Goal: Book appointment/travel/reservation

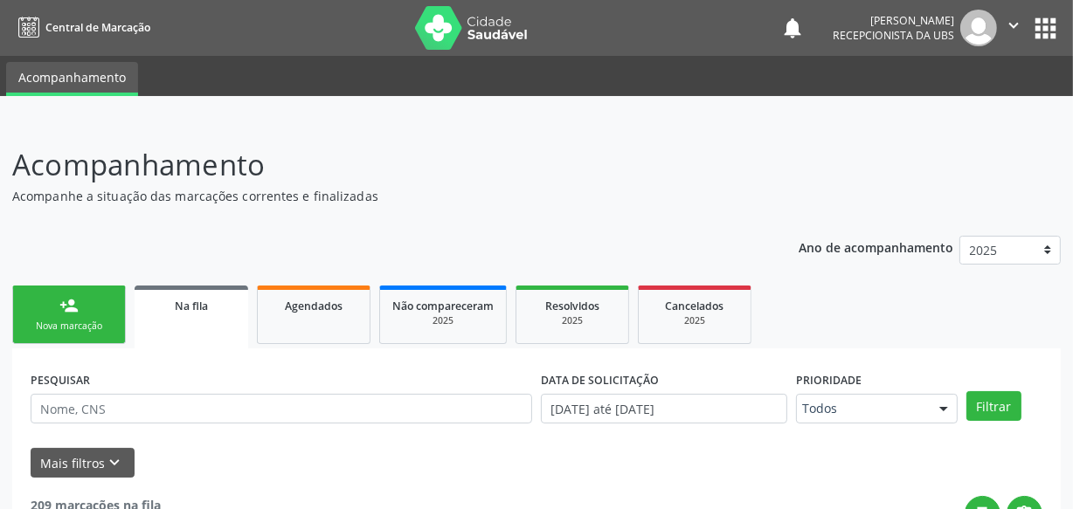
click at [66, 336] on link "person_add Nova marcação" at bounding box center [69, 315] width 114 height 59
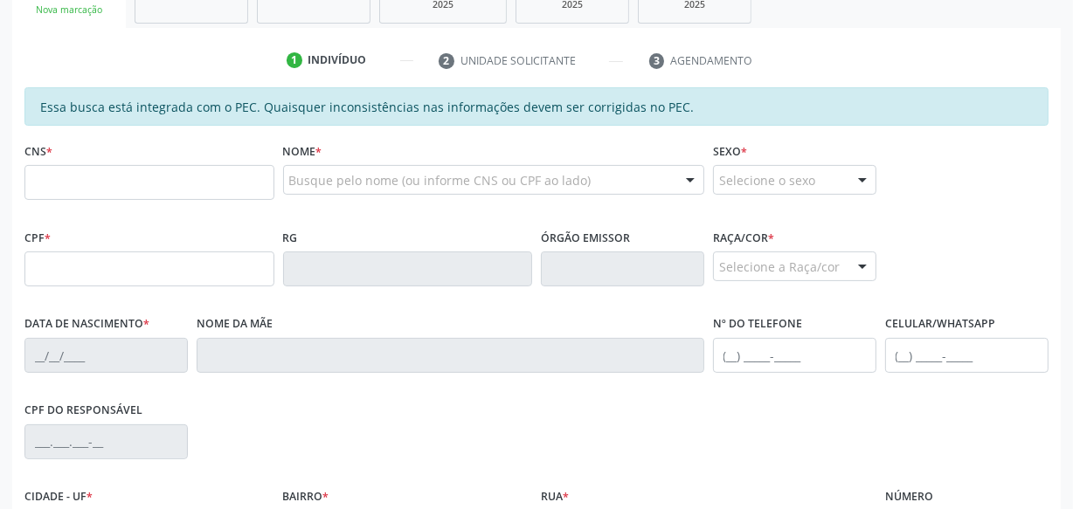
scroll to position [317, 0]
click at [183, 177] on input "text" at bounding box center [149, 181] width 250 height 35
paste input "704 0073 1553 1464"
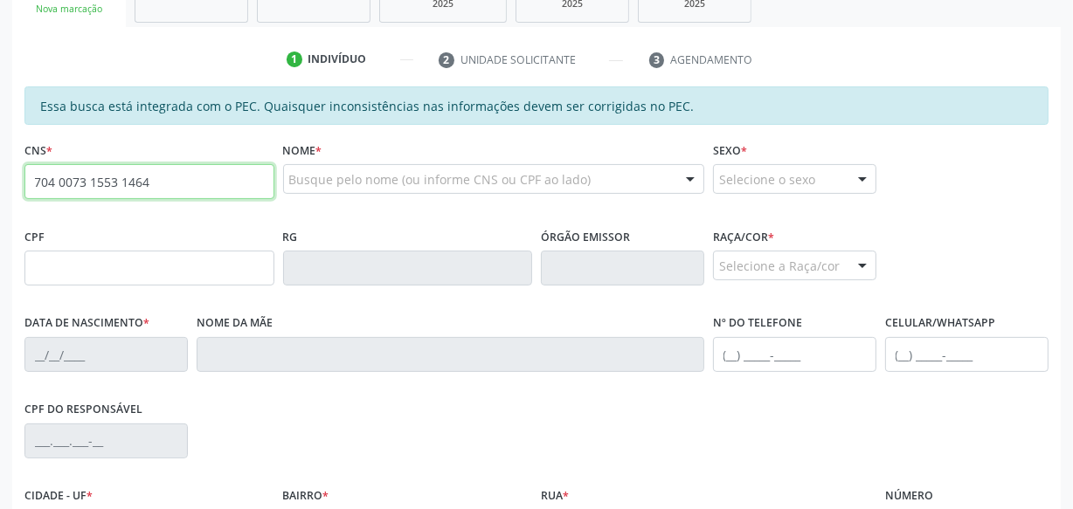
type input "704 0073 1553 1464"
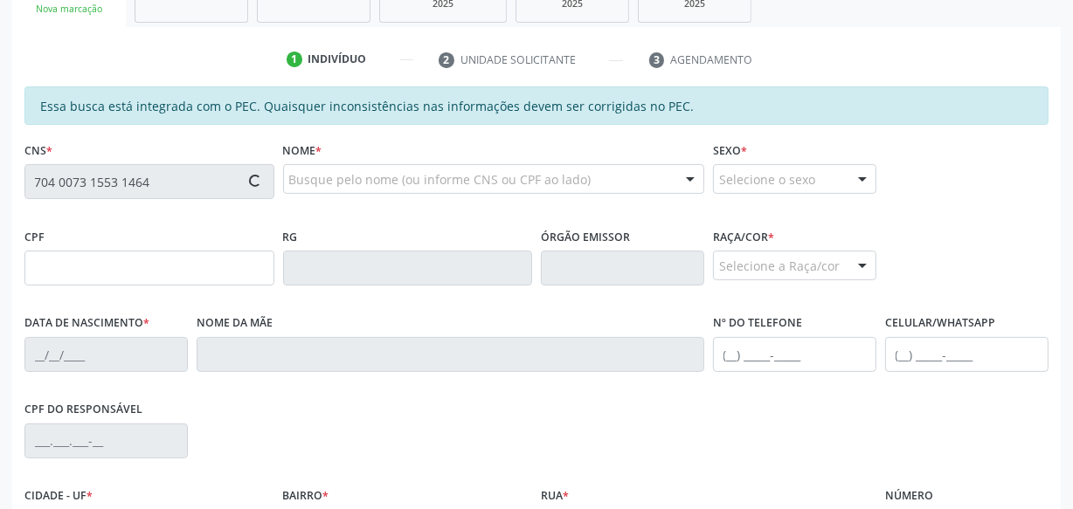
type input "109.475.594-00"
type input "[DATE]"
type input "[PERSON_NAME][DATE]"
type input "[PHONE_NUMBER]"
type input "S/N"
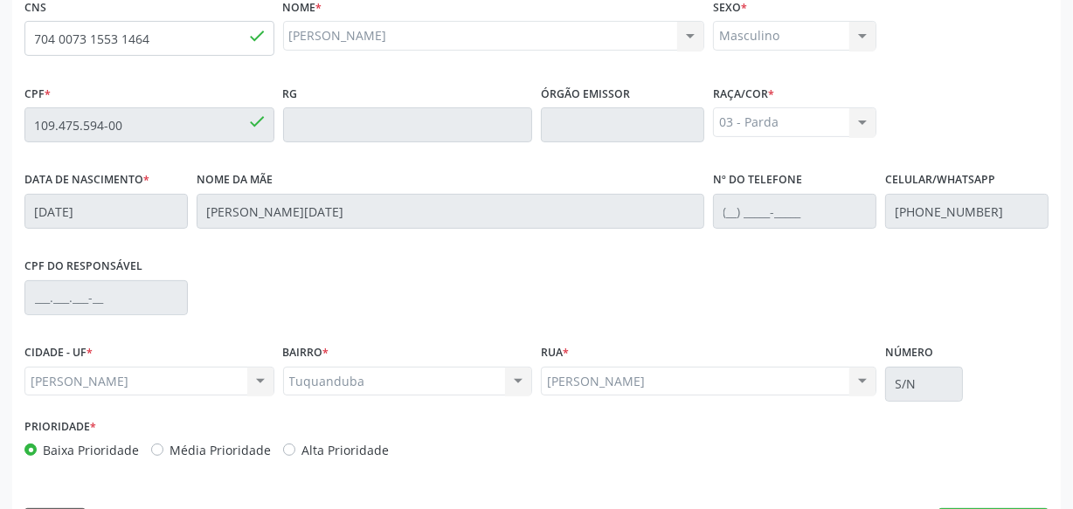
scroll to position [512, 0]
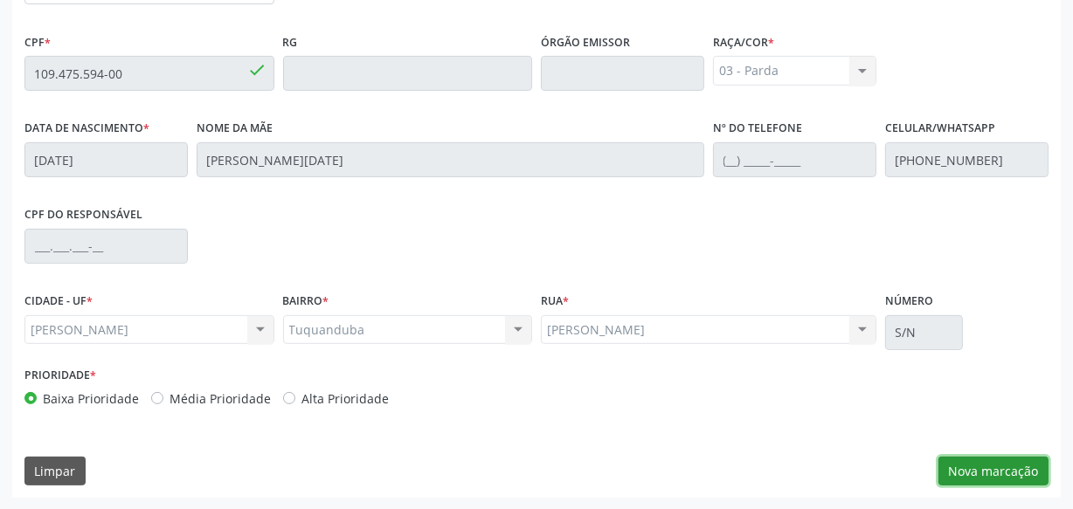
click at [982, 473] on button "Nova marcação" at bounding box center [994, 472] width 110 height 30
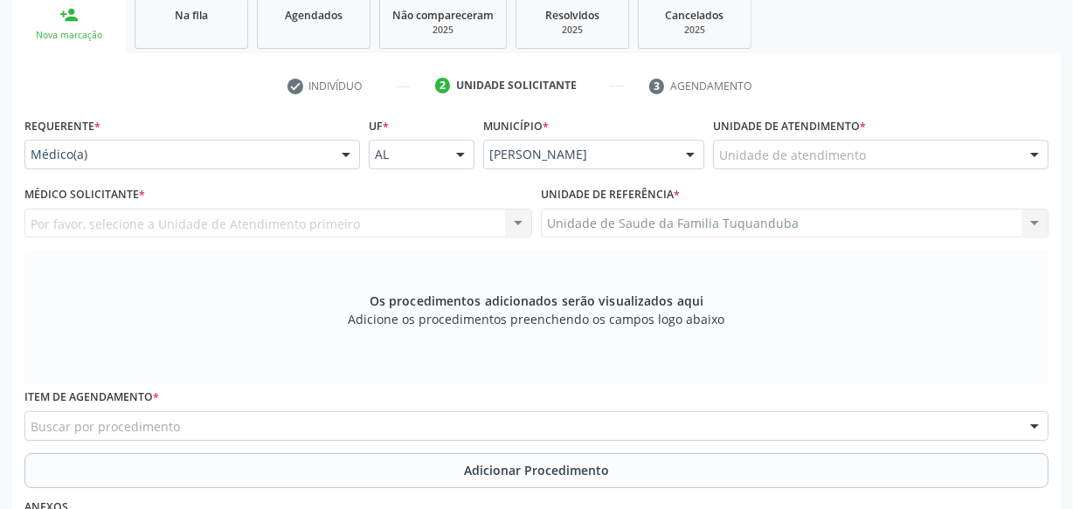
scroll to position [274, 0]
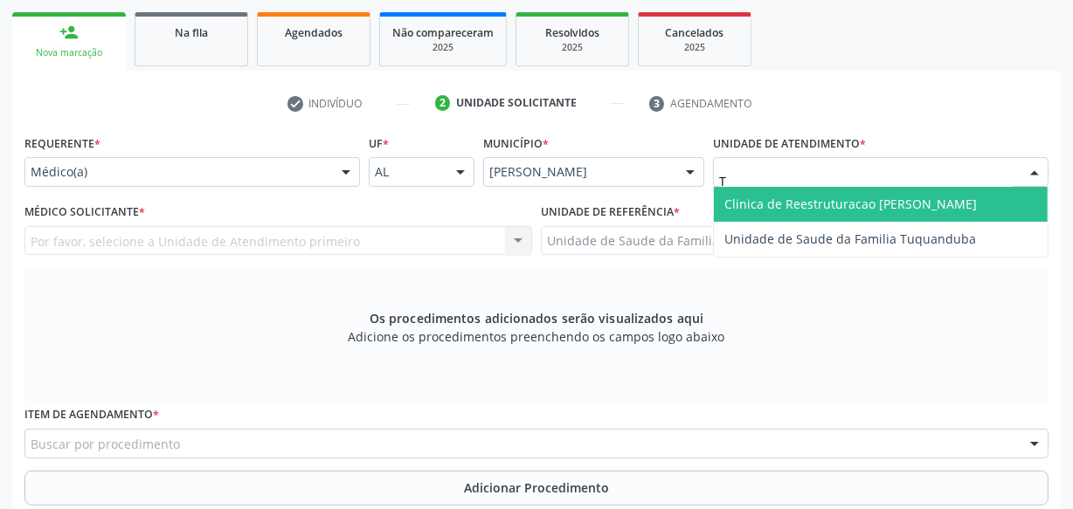
type input "TU"
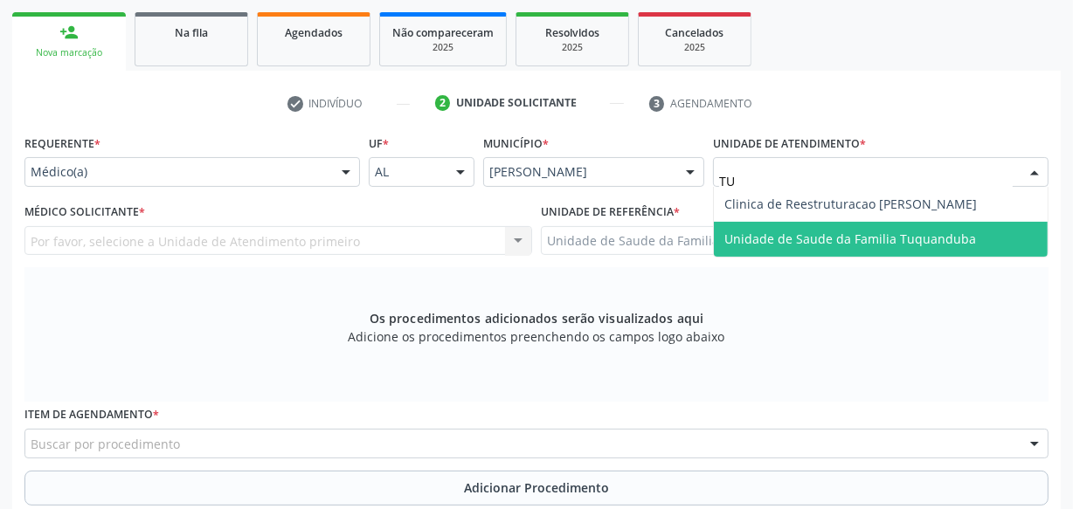
click at [736, 241] on span "Unidade de Saude da Familia Tuquanduba" at bounding box center [850, 239] width 252 height 17
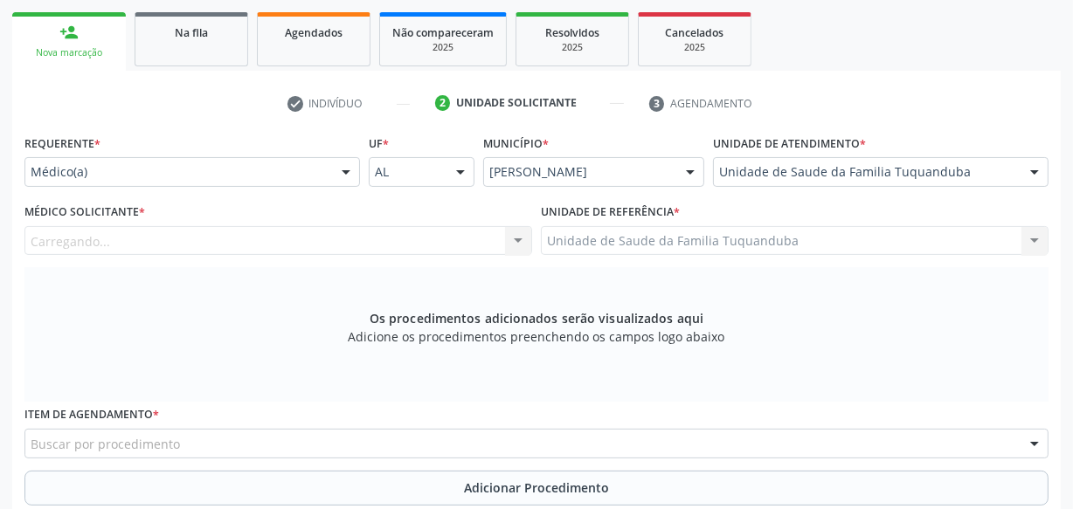
click at [299, 236] on div "Carregando..." at bounding box center [278, 241] width 508 height 30
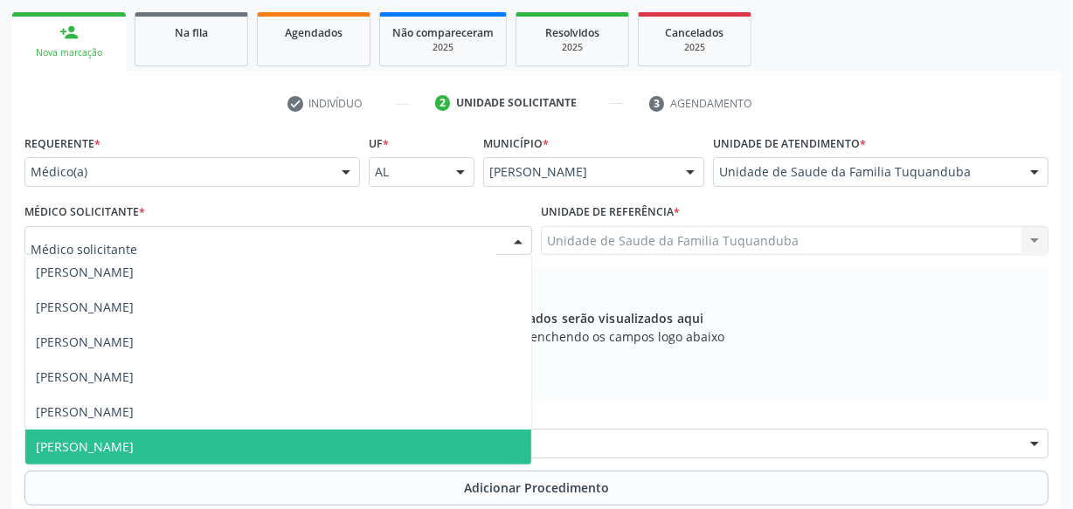
click at [134, 449] on span "[PERSON_NAME]" at bounding box center [85, 447] width 98 height 17
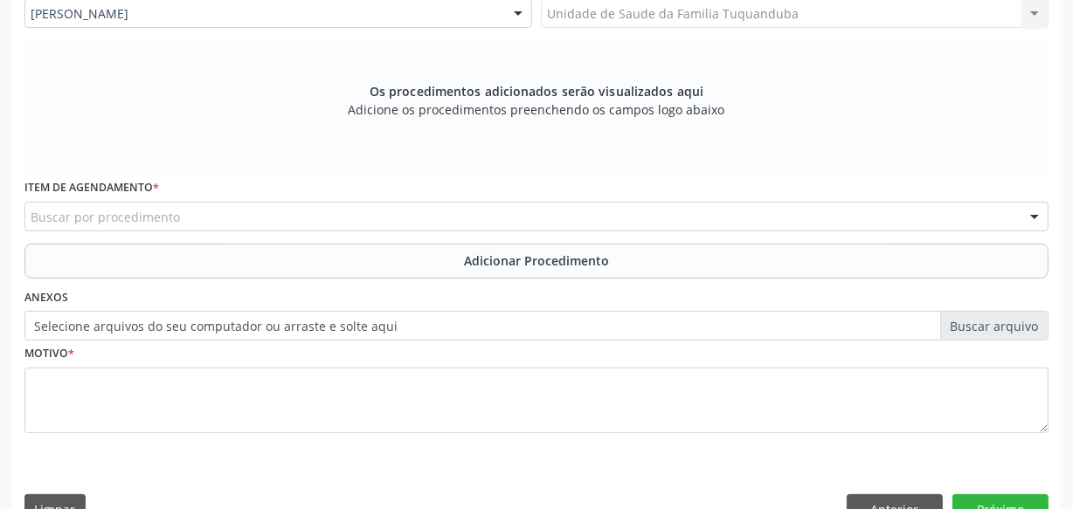
scroll to position [539, 0]
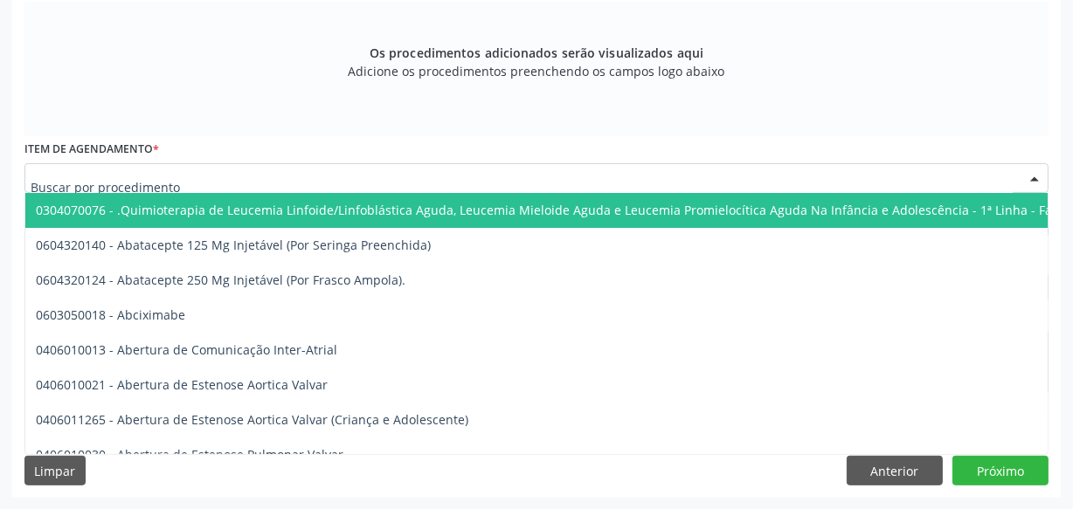
click at [459, 184] on div at bounding box center [536, 178] width 1024 height 30
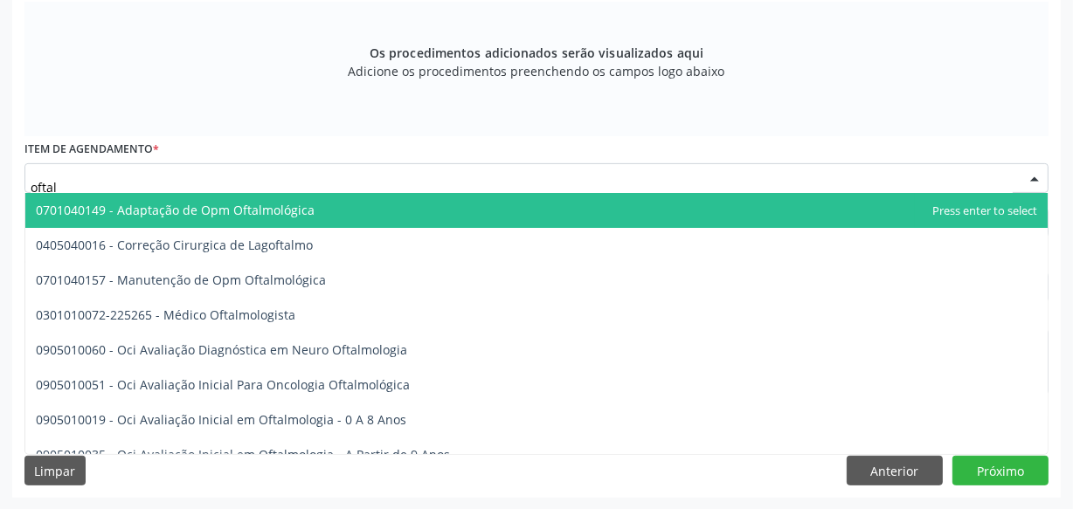
type input "oftalm"
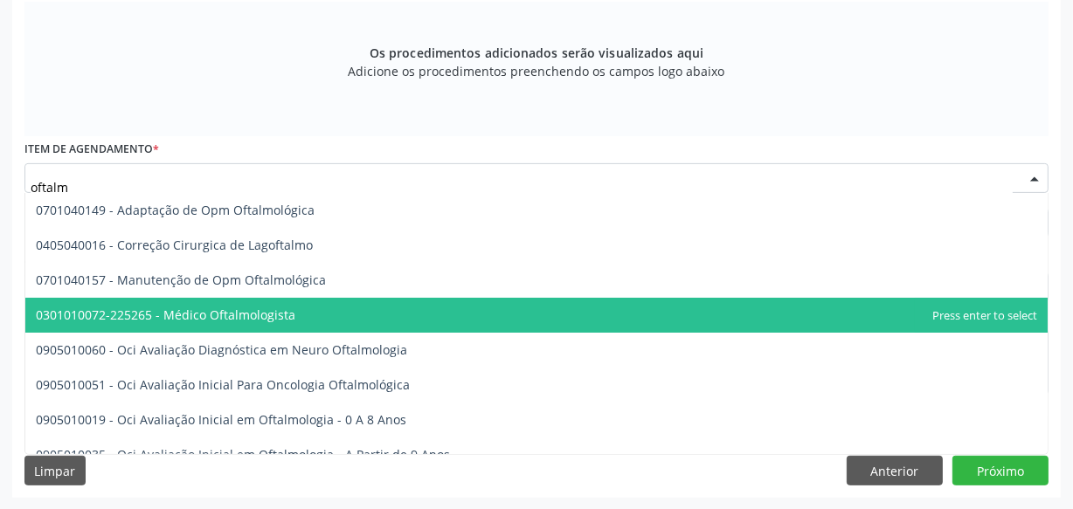
click at [300, 307] on span "0301010072-225265 - Médico Oftalmologista" at bounding box center [536, 315] width 1022 height 35
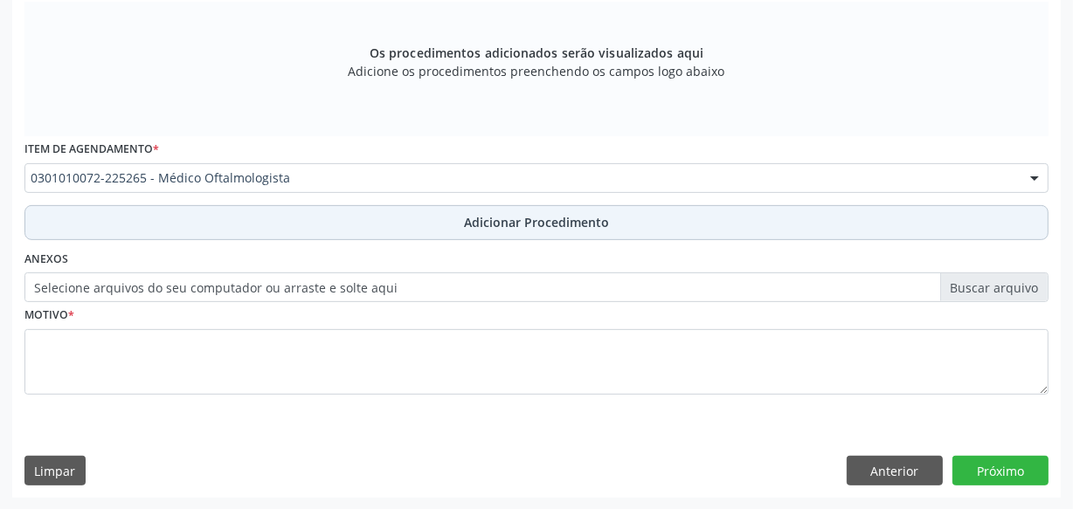
click at [425, 214] on button "Adicionar Procedimento" at bounding box center [536, 222] width 1024 height 35
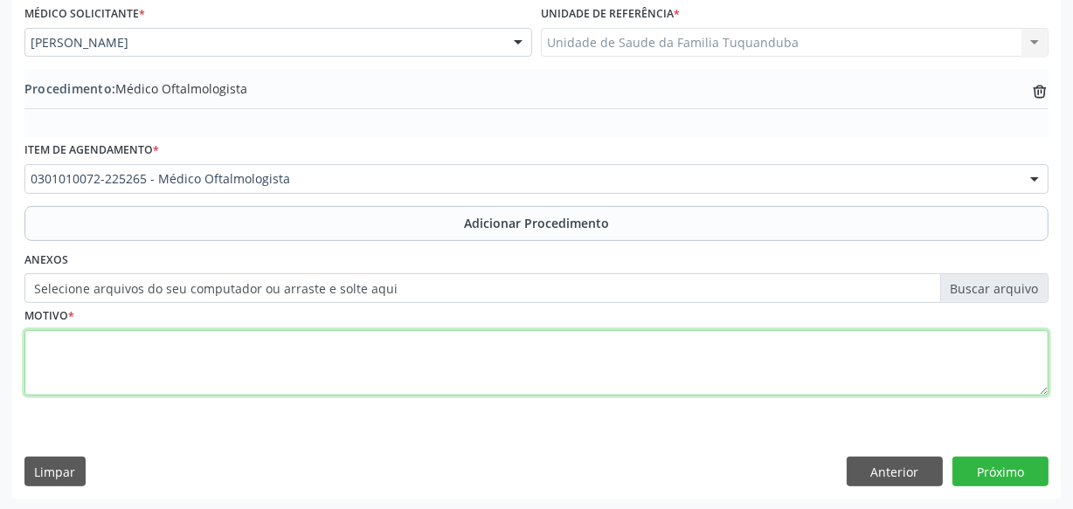
click at [419, 347] on textarea at bounding box center [536, 363] width 1024 height 66
type textarea "Hipermetropia."
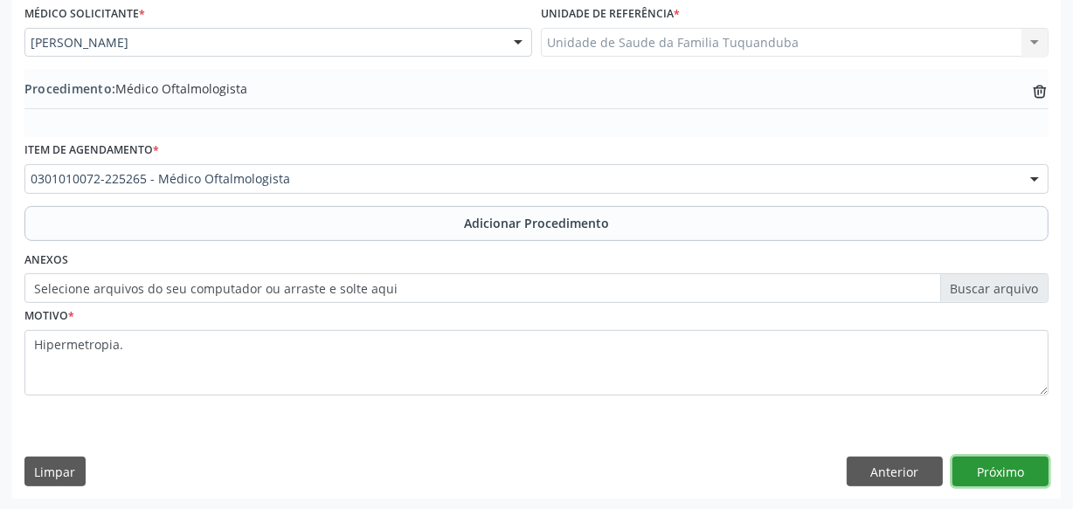
click at [1022, 461] on button "Próximo" at bounding box center [1001, 472] width 96 height 30
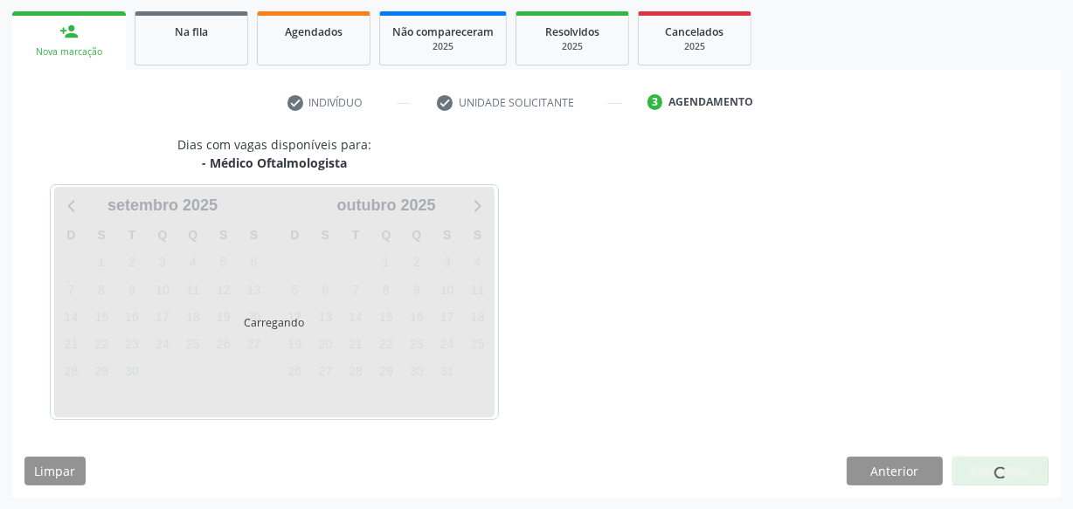
scroll to position [325, 0]
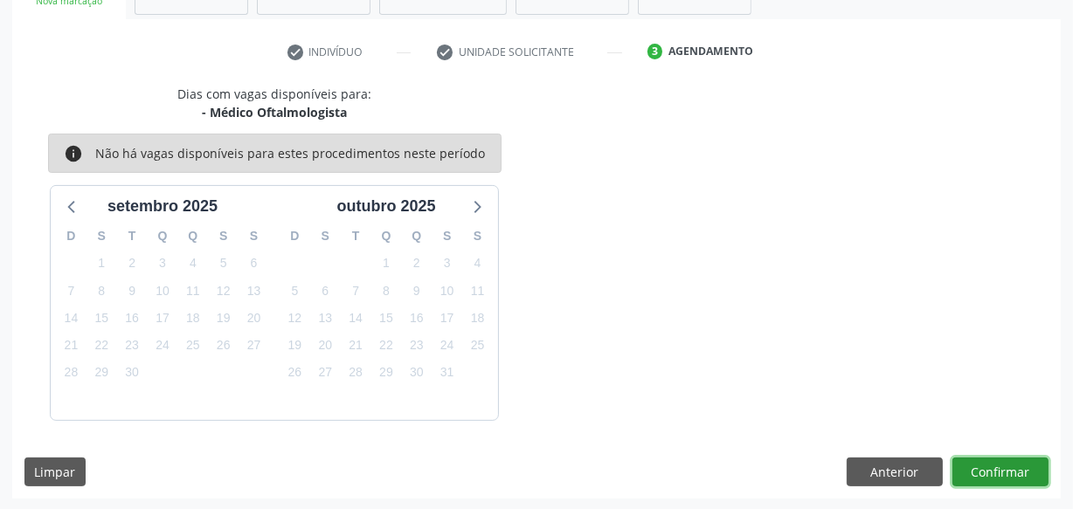
click at [1021, 466] on button "Confirmar" at bounding box center [1001, 473] width 96 height 30
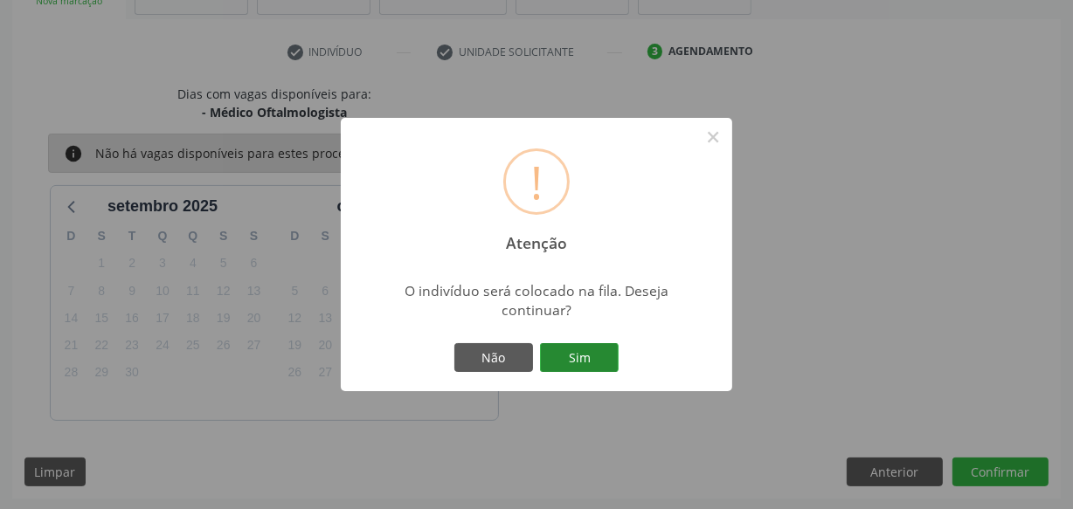
click at [596, 359] on button "Sim" at bounding box center [579, 358] width 79 height 30
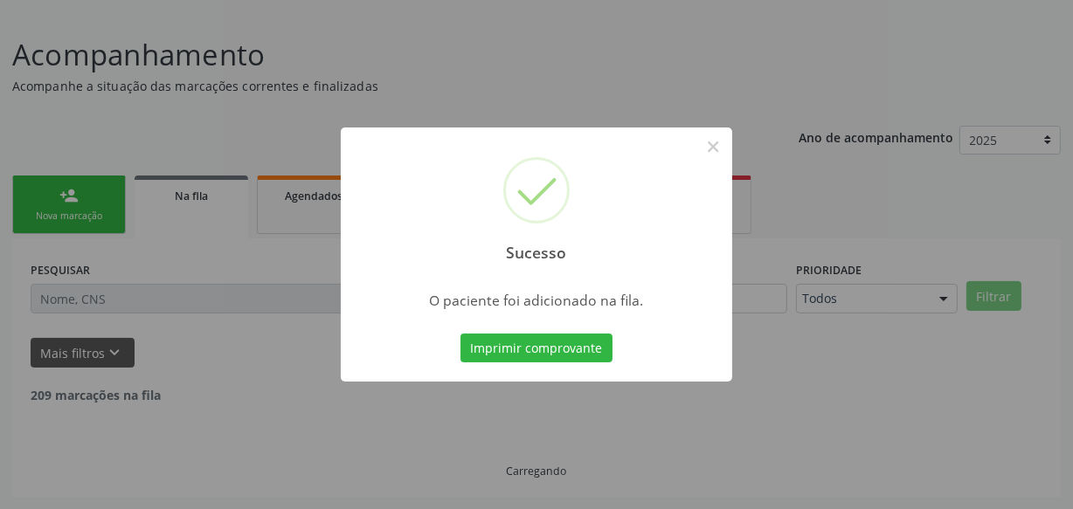
scroll to position [91, 0]
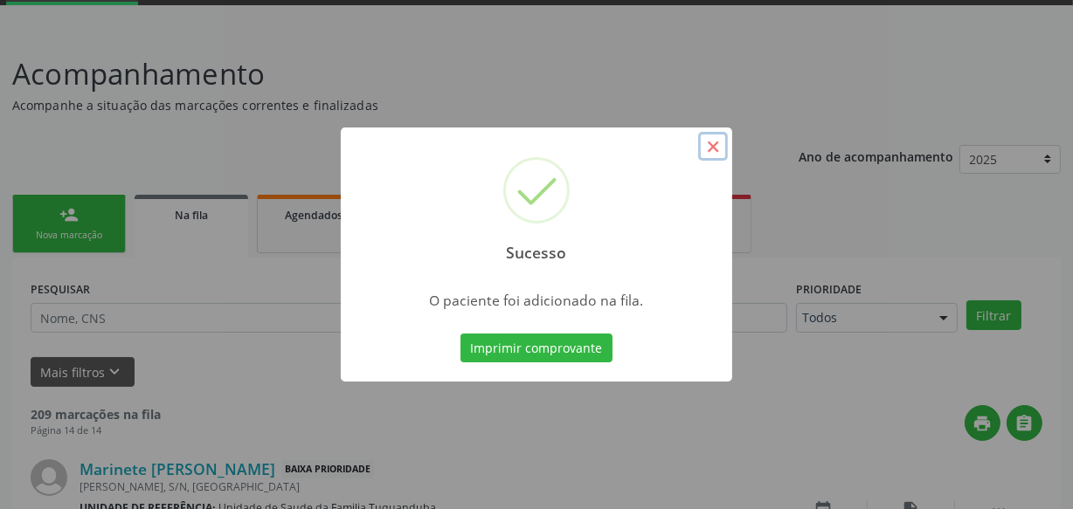
click at [708, 150] on button "×" at bounding box center [713, 147] width 30 height 30
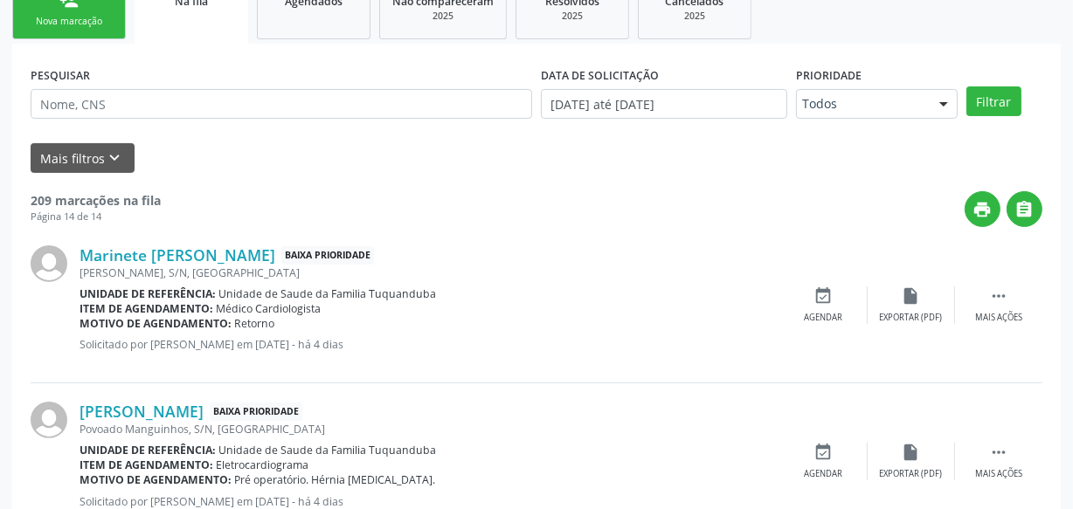
scroll to position [0, 0]
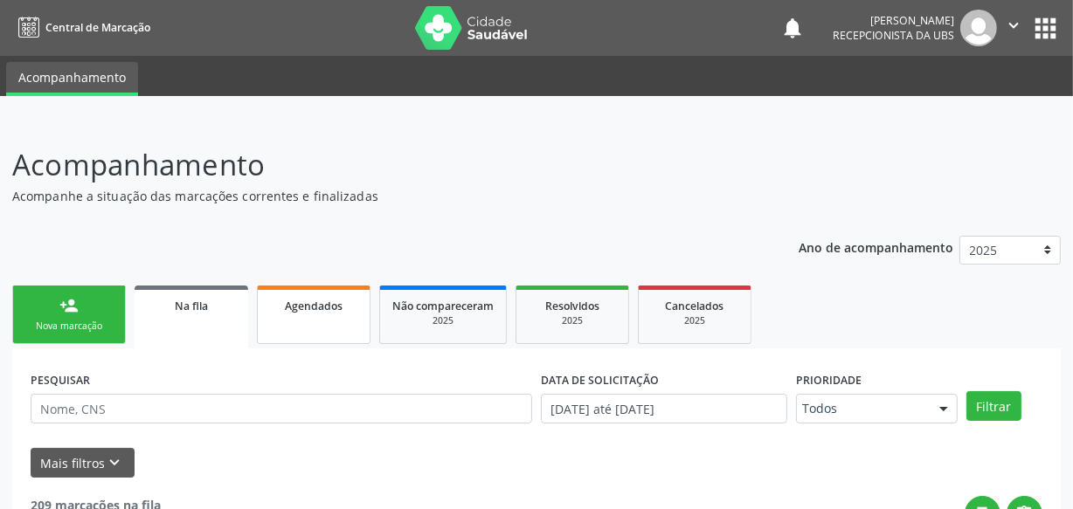
click at [301, 303] on span "Agendados" at bounding box center [314, 306] width 58 height 15
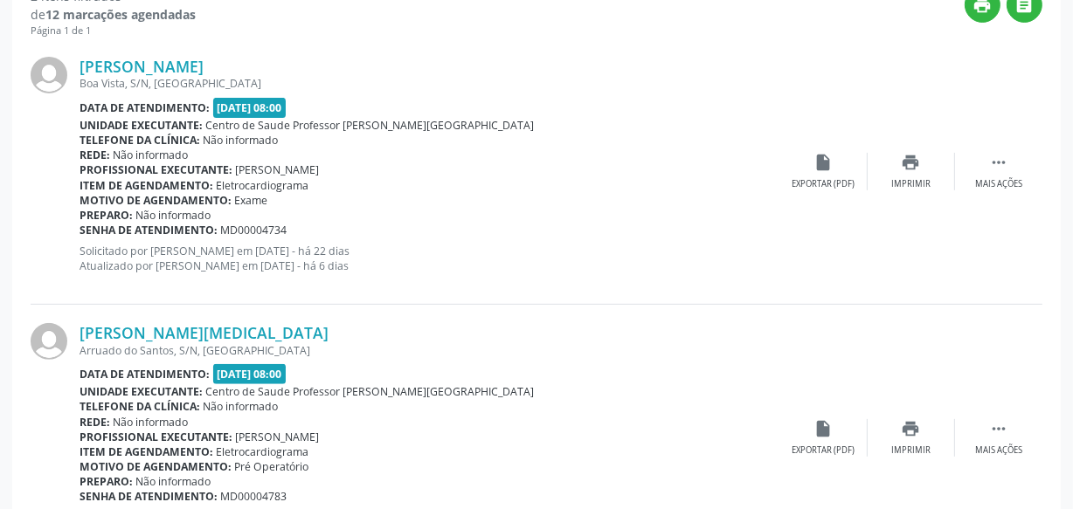
scroll to position [204, 0]
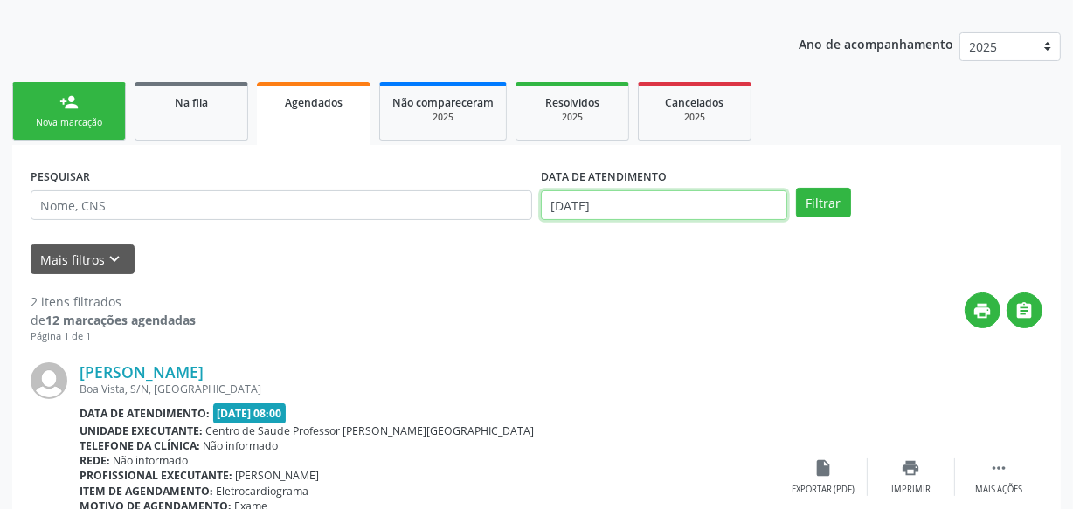
click at [637, 196] on input "[DATE]" at bounding box center [664, 206] width 246 height 30
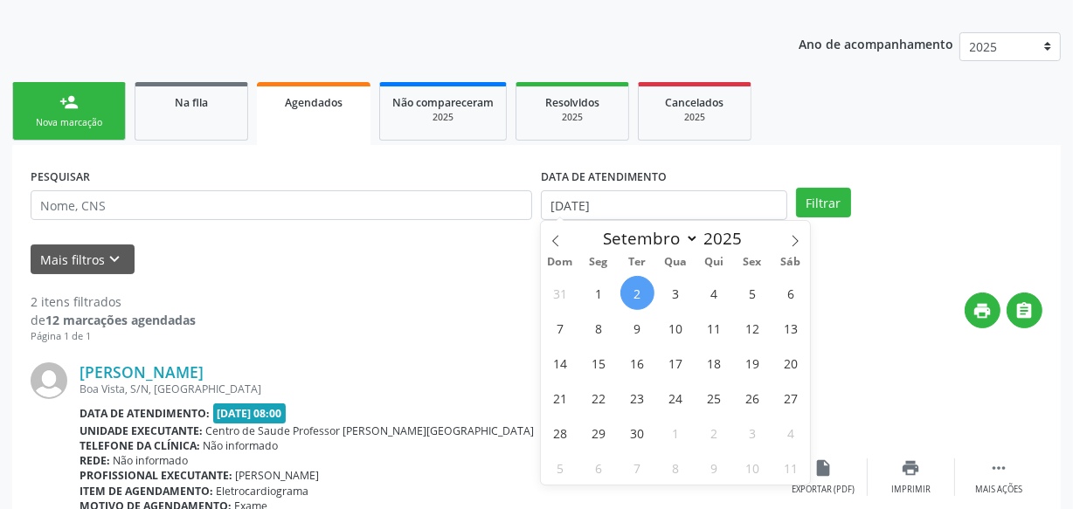
click at [635, 293] on span "2" at bounding box center [637, 293] width 34 height 34
type input "[DATE]"
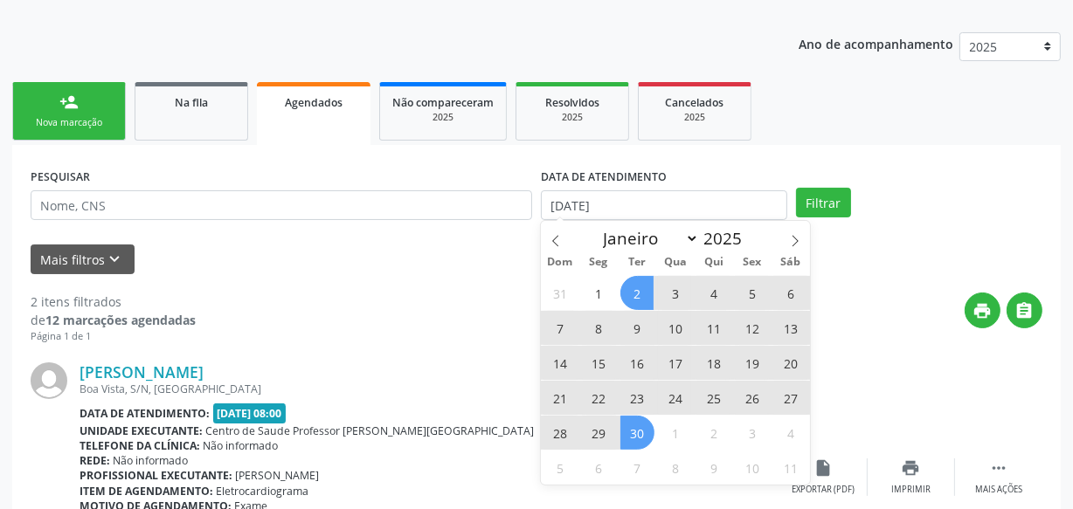
click at [637, 445] on span "30" at bounding box center [637, 433] width 34 height 34
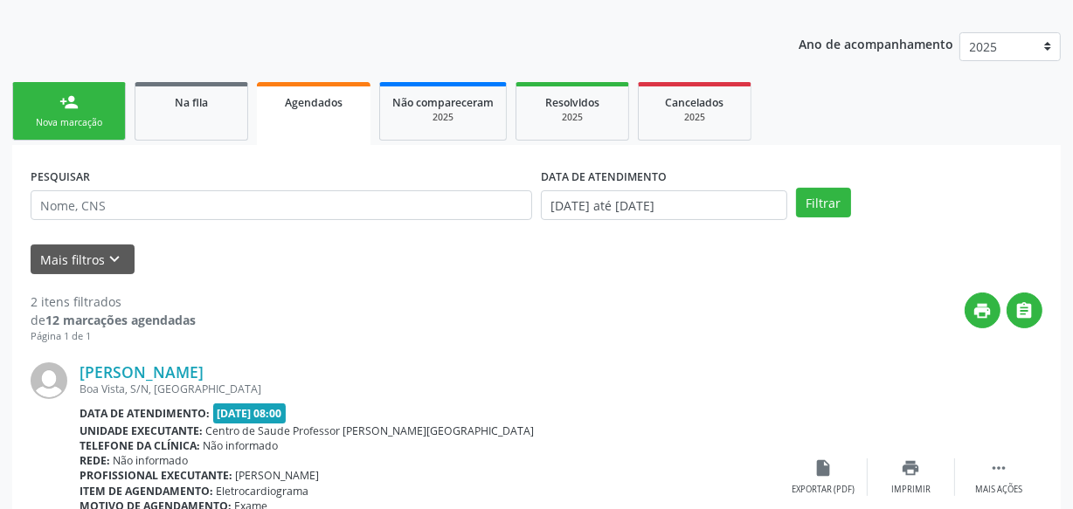
drag, startPoint x: 806, startPoint y: 248, endPoint x: 812, endPoint y: 231, distance: 18.5
click at [806, 247] on div "Mais filtros keyboard_arrow_down" at bounding box center [536, 260] width 1021 height 31
click at [813, 215] on div "PESQUISAR DATA DE ATENDIMENTO [DATE] até [DATE] Filtrar" at bounding box center [536, 197] width 1021 height 68
click at [813, 212] on button "Filtrar" at bounding box center [823, 203] width 55 height 30
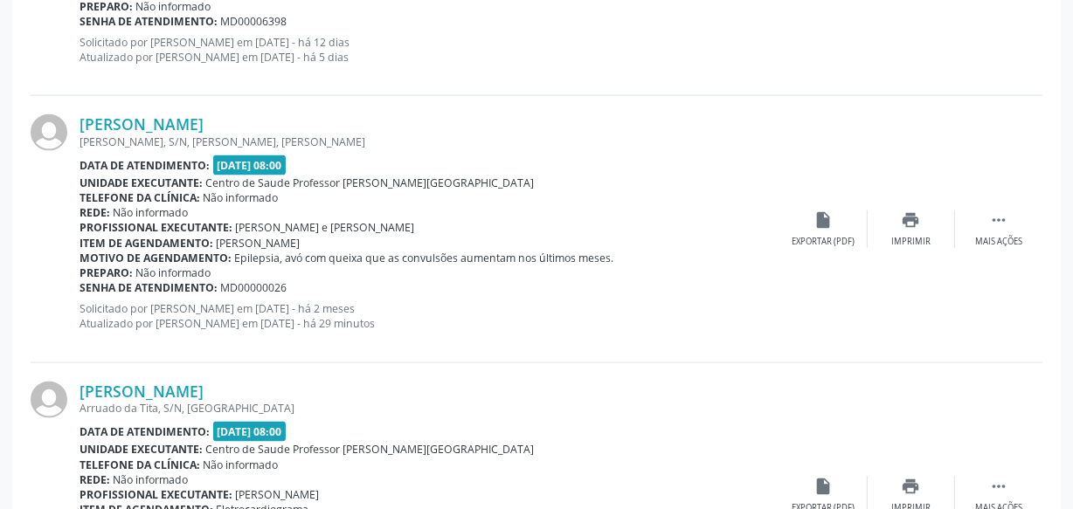
scroll to position [2270, 0]
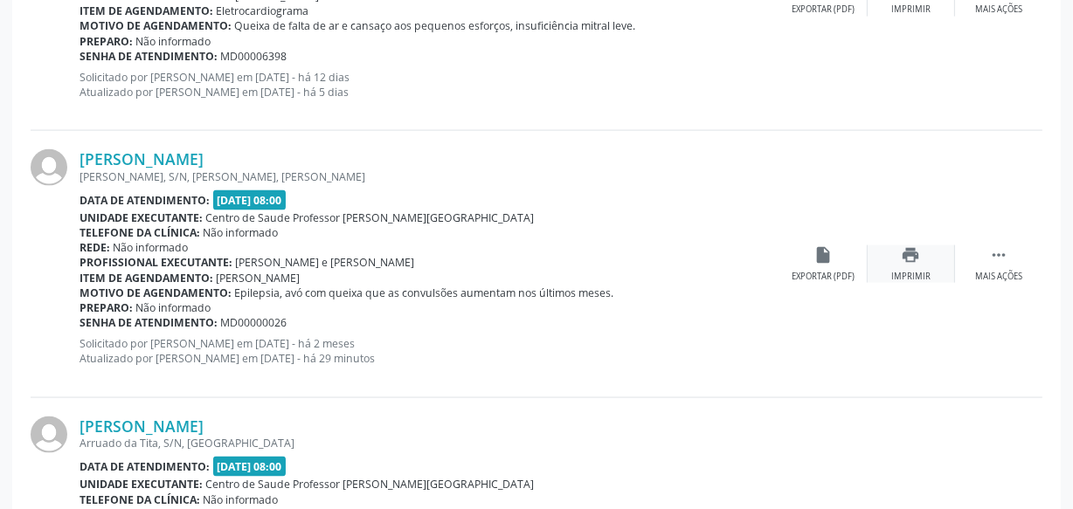
click at [904, 256] on icon "print" at bounding box center [911, 255] width 19 height 19
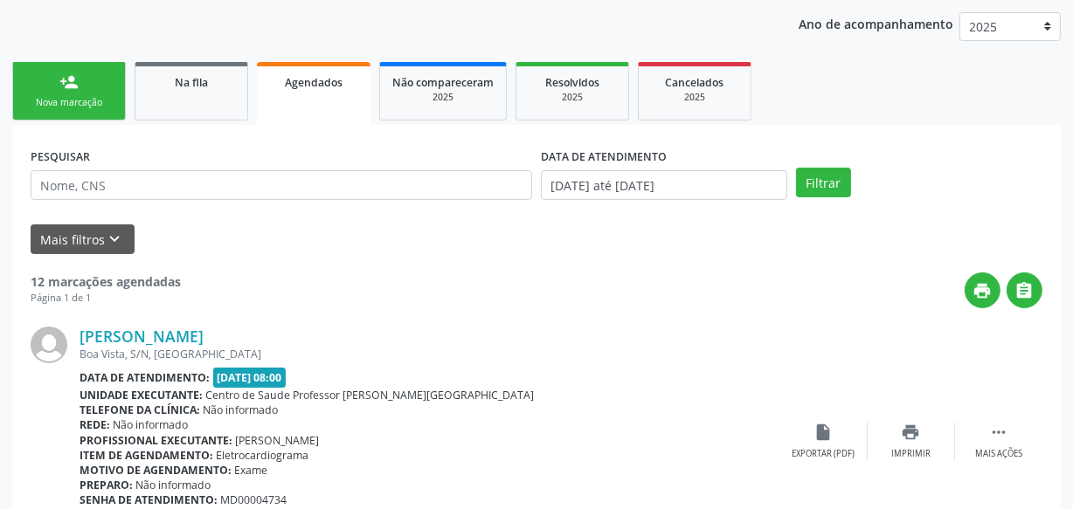
scroll to position [0, 0]
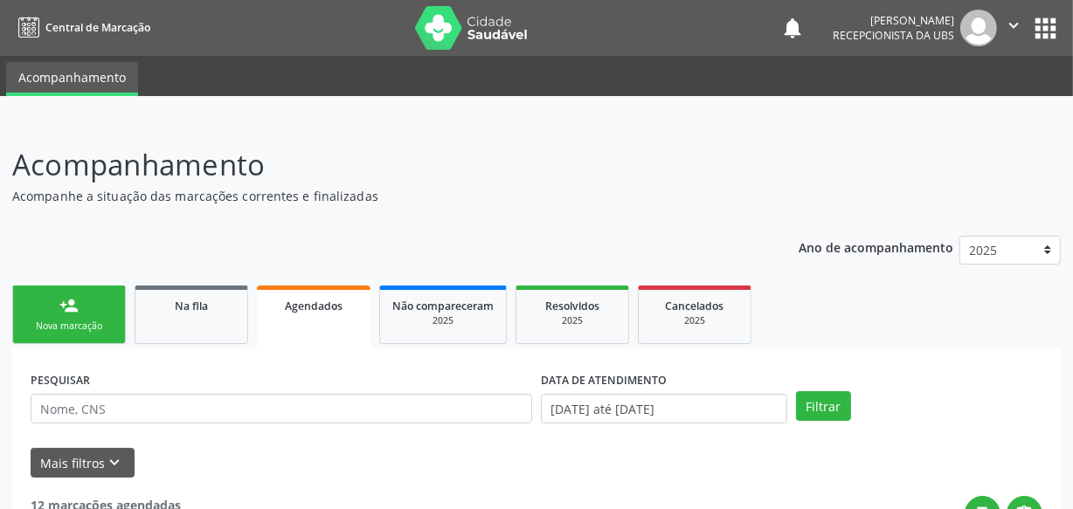
click at [81, 325] on div "Nova marcação" at bounding box center [68, 326] width 87 height 13
